Goal: Information Seeking & Learning: Learn about a topic

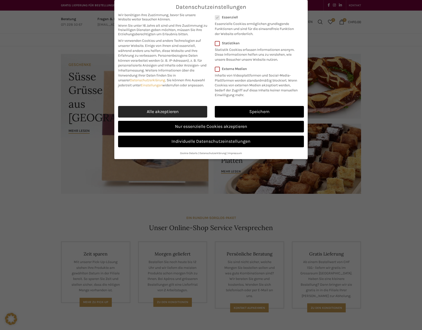
click at [193, 111] on link "Alle akzeptieren" at bounding box center [162, 112] width 89 height 12
checkbox input "true"
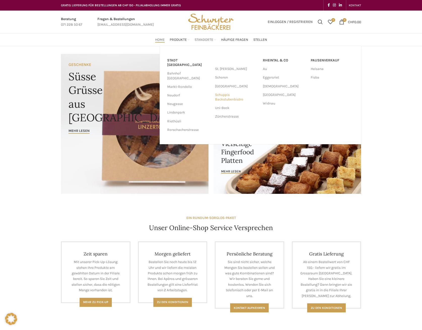
click at [221, 96] on link "Schuppis Backstubenbistro" at bounding box center [236, 97] width 43 height 13
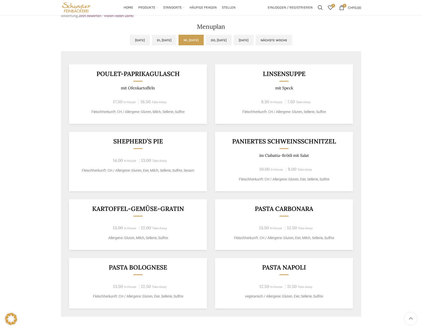
scroll to position [226, 0]
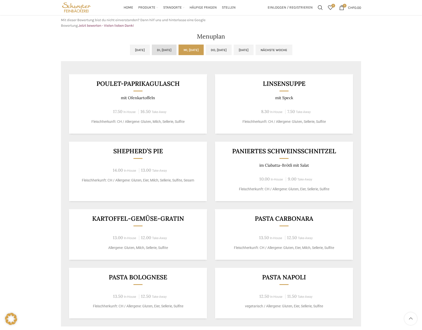
click at [155, 54] on link "Di, 23.09.2025" at bounding box center [164, 50] width 25 height 11
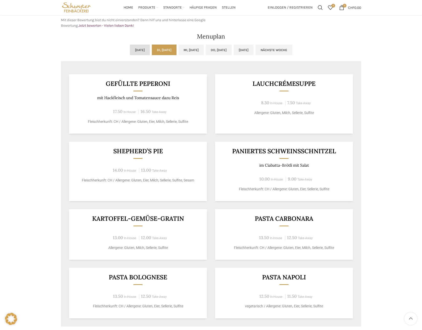
click at [130, 53] on link "Mo, 22.09.2025" at bounding box center [140, 50] width 20 height 11
click at [191, 51] on link "Mi, 24.09.2025" at bounding box center [191, 50] width 25 height 11
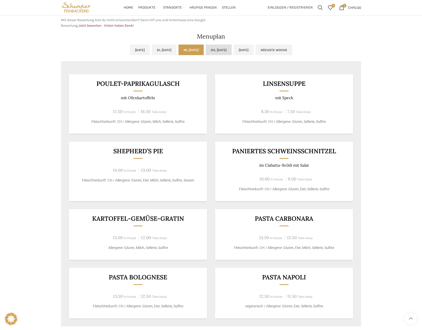
click at [220, 50] on link "Do, 25.09.2025" at bounding box center [219, 50] width 26 height 11
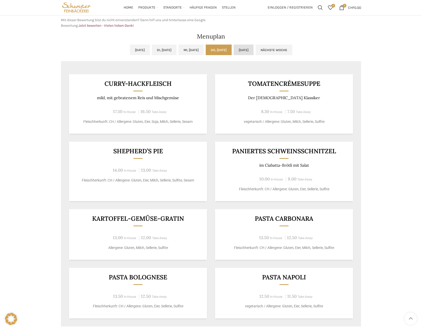
click at [253, 48] on link "Fr, 26.09.2025" at bounding box center [244, 50] width 20 height 11
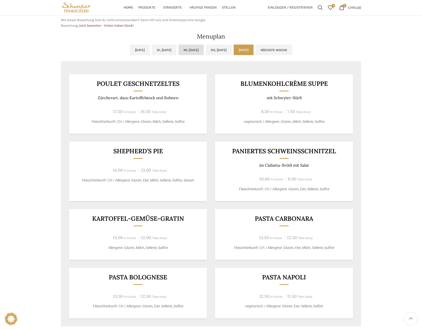
click at [188, 51] on link "Mi, 24.09.2025" at bounding box center [191, 50] width 25 height 11
